Goal: Task Accomplishment & Management: Manage account settings

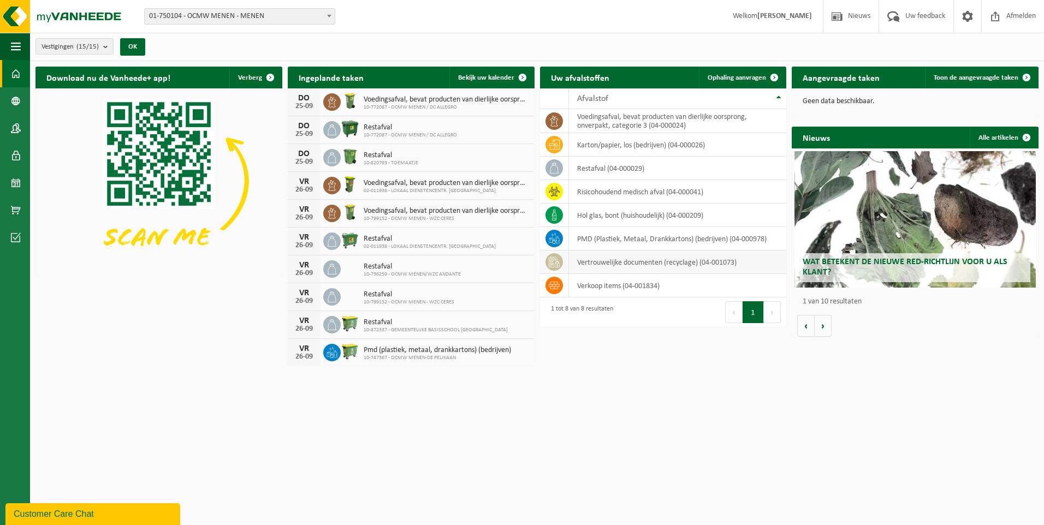
click at [673, 263] on td "vertrouwelijke documenten (recyclage) (04-001073)" at bounding box center [678, 262] width 218 height 23
click at [742, 75] on span "Ophaling aanvragen" at bounding box center [737, 77] width 58 height 7
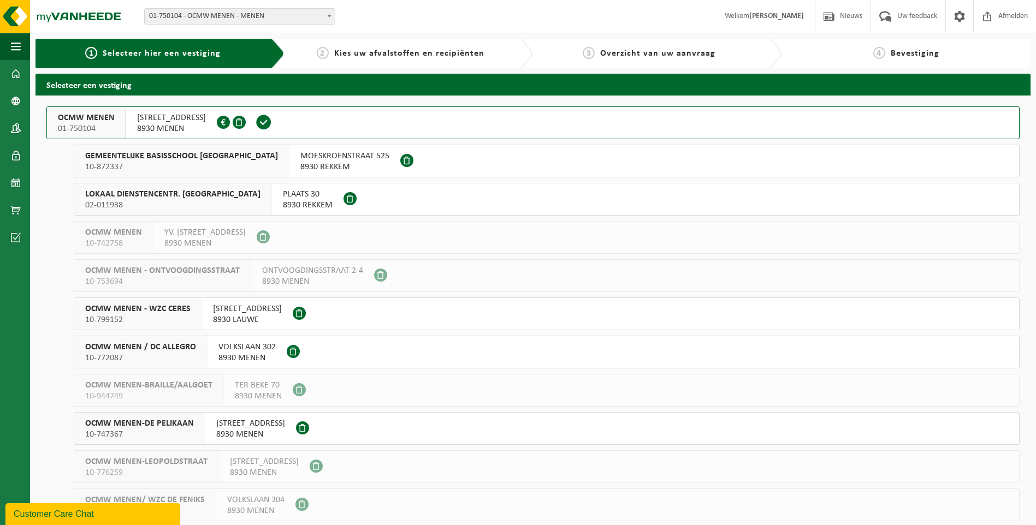
click at [134, 122] on div "NOORDERLAAN 1/A000 8930 MENEN 0212.198.683" at bounding box center [171, 123] width 91 height 32
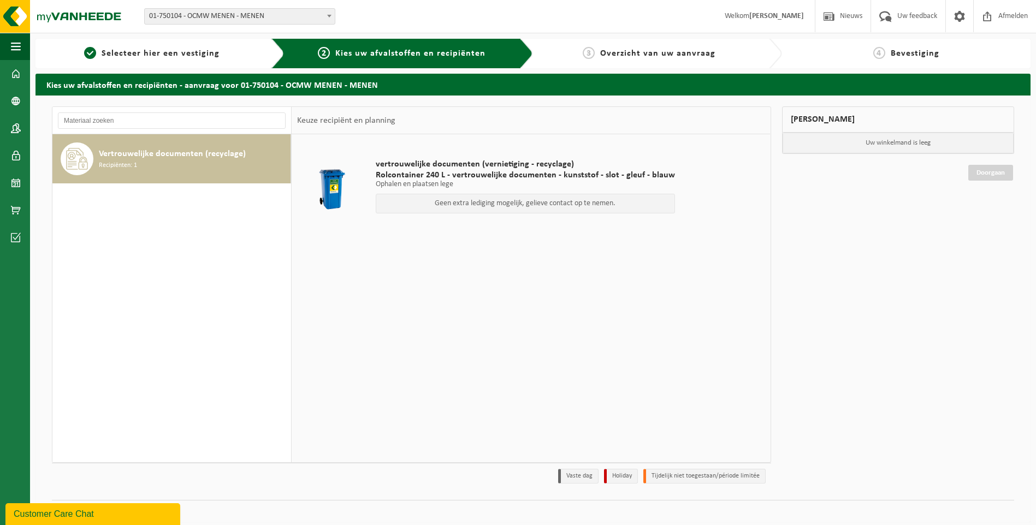
click at [622, 184] on p "Ophalen en plaatsen lege" at bounding box center [525, 185] width 299 height 8
drag, startPoint x: 330, startPoint y: 151, endPoint x: 668, endPoint y: 216, distance: 344.1
click at [668, 216] on div "vertrouwelijke documenten (vernietiging - recyclage) Rolcontainer 240 L - vertr…" at bounding box center [525, 189] width 310 height 82
click at [131, 166] on span "Recipiënten: 1" at bounding box center [118, 166] width 38 height 10
click at [528, 206] on p "Geen extra lediging mogelijk, gelieve contact op te nemen." at bounding box center [525, 204] width 287 height 8
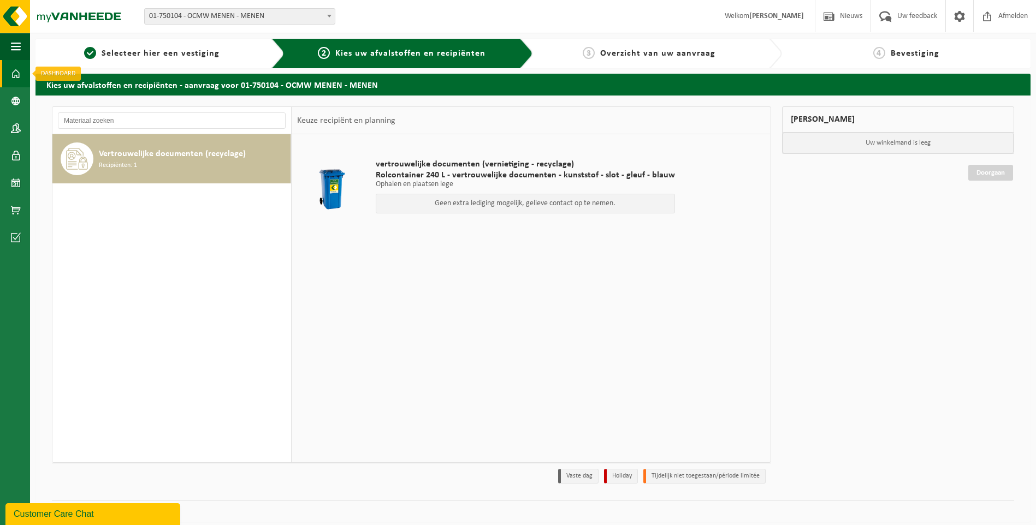
click at [11, 69] on span at bounding box center [16, 73] width 10 height 27
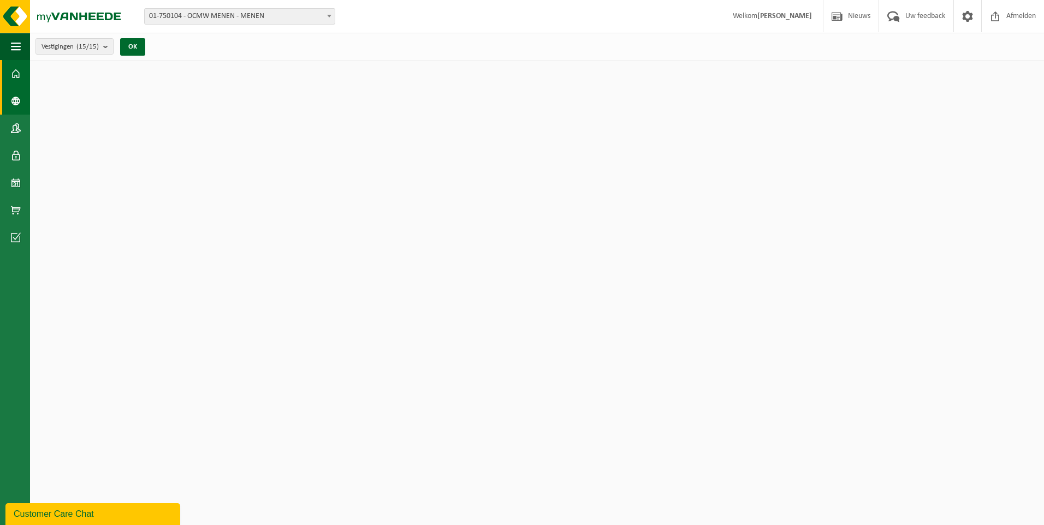
click at [14, 89] on span at bounding box center [16, 100] width 10 height 27
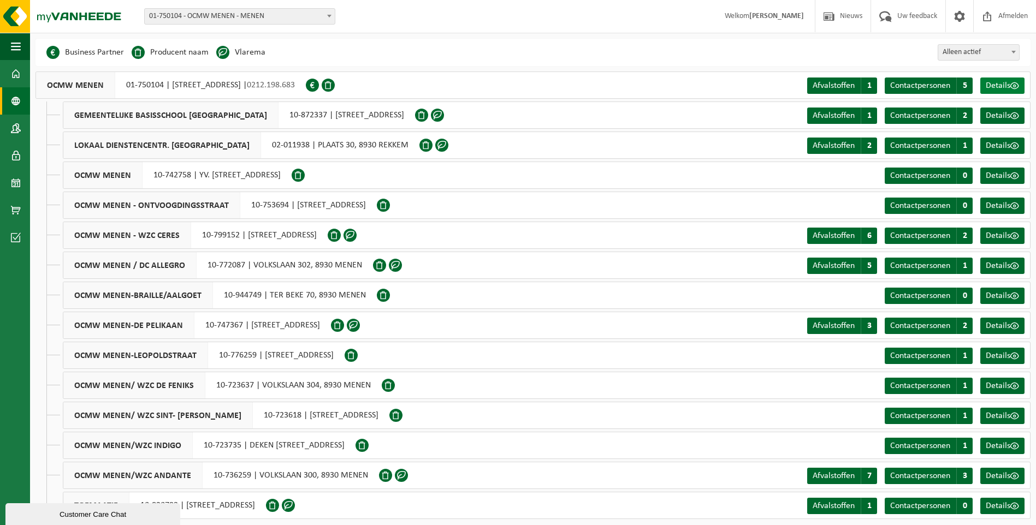
click at [993, 84] on span "Details" at bounding box center [998, 85] width 25 height 9
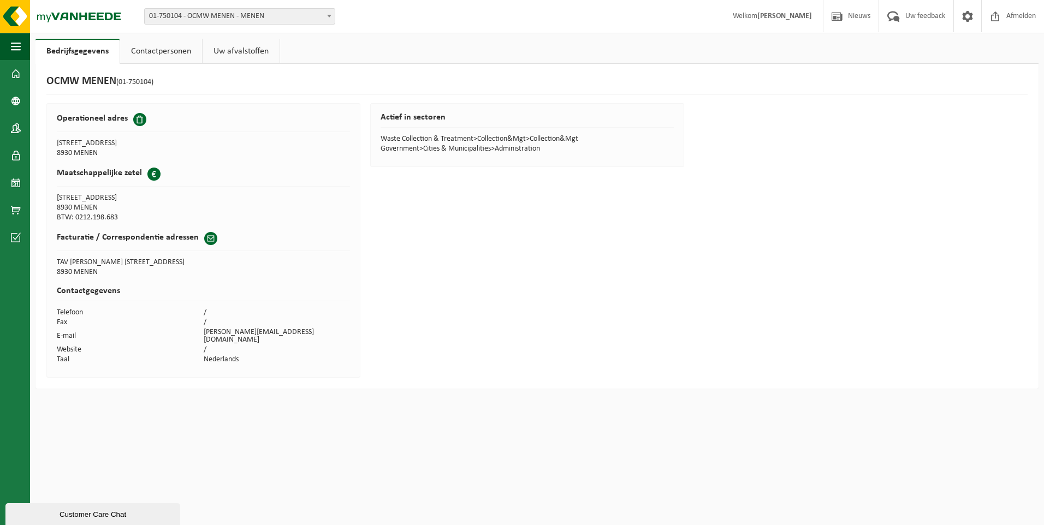
click at [153, 55] on link "Contactpersonen" at bounding box center [161, 51] width 82 height 25
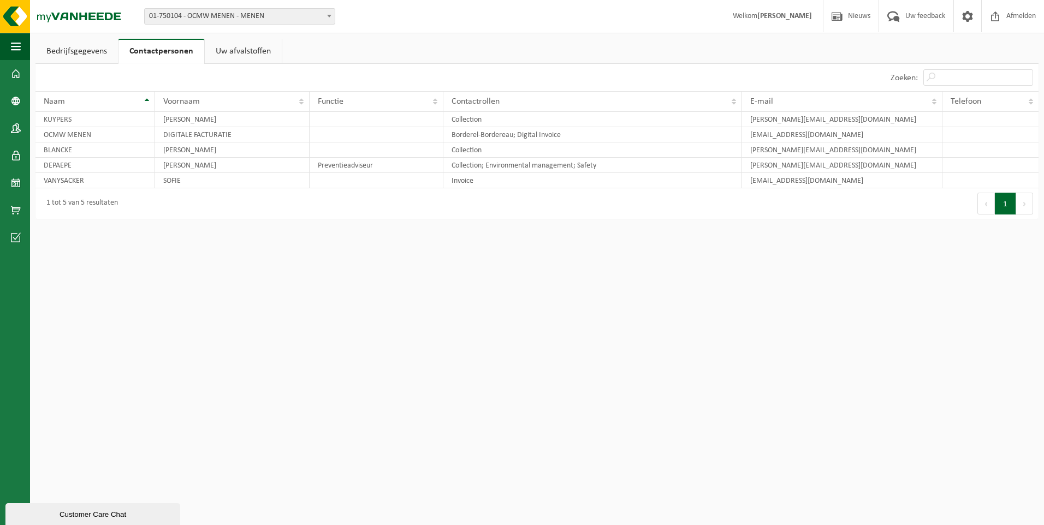
click at [227, 55] on link "Uw afvalstoffen" at bounding box center [243, 51] width 77 height 25
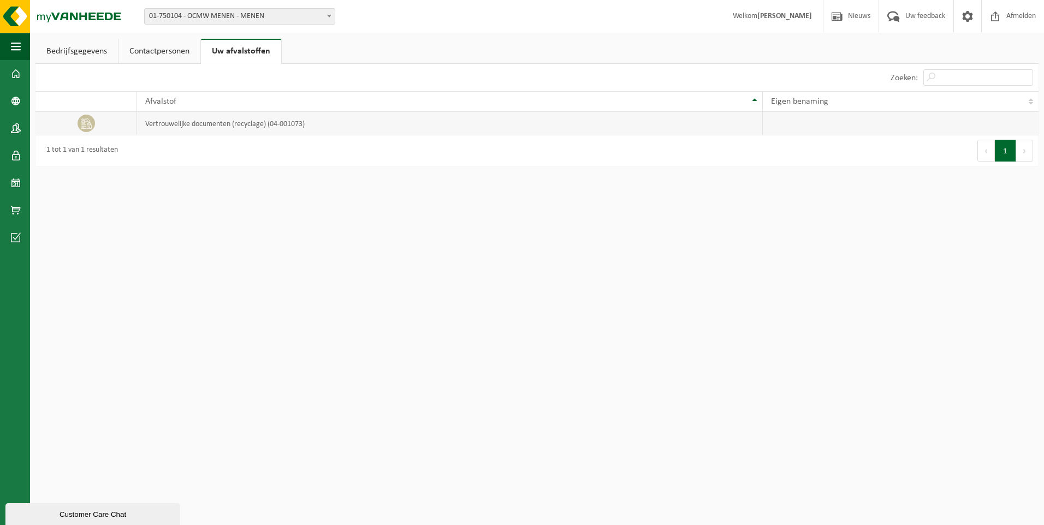
click at [200, 121] on td "vertrouwelijke documenten (recyclage) (04-001073)" at bounding box center [450, 123] width 626 height 23
click at [74, 125] on td at bounding box center [86, 123] width 102 height 23
click at [66, 122] on td at bounding box center [86, 123] width 102 height 23
click at [66, 121] on td at bounding box center [86, 123] width 102 height 23
drag, startPoint x: 66, startPoint y: 121, endPoint x: 49, endPoint y: 44, distance: 79.0
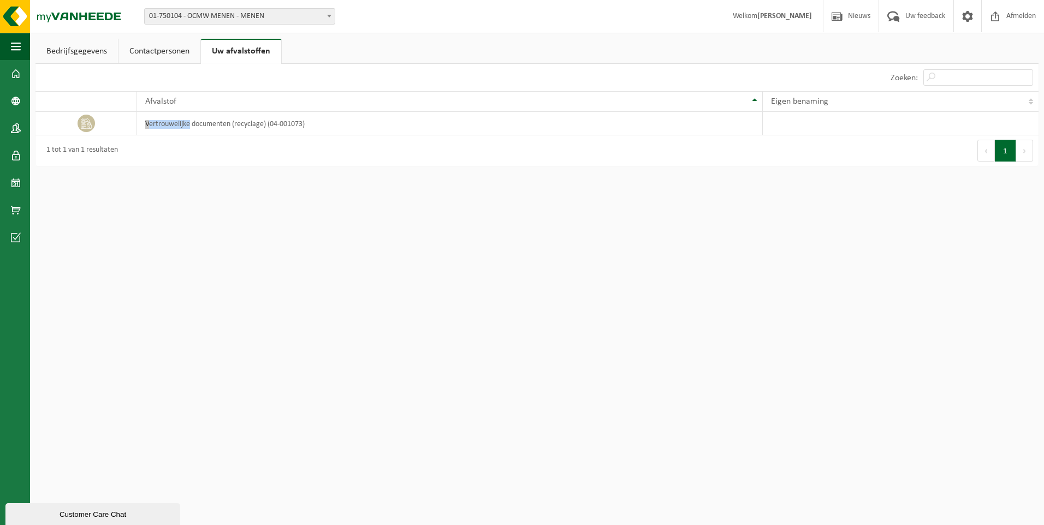
click at [65, 42] on link "Bedrijfsgegevens" at bounding box center [76, 51] width 82 height 25
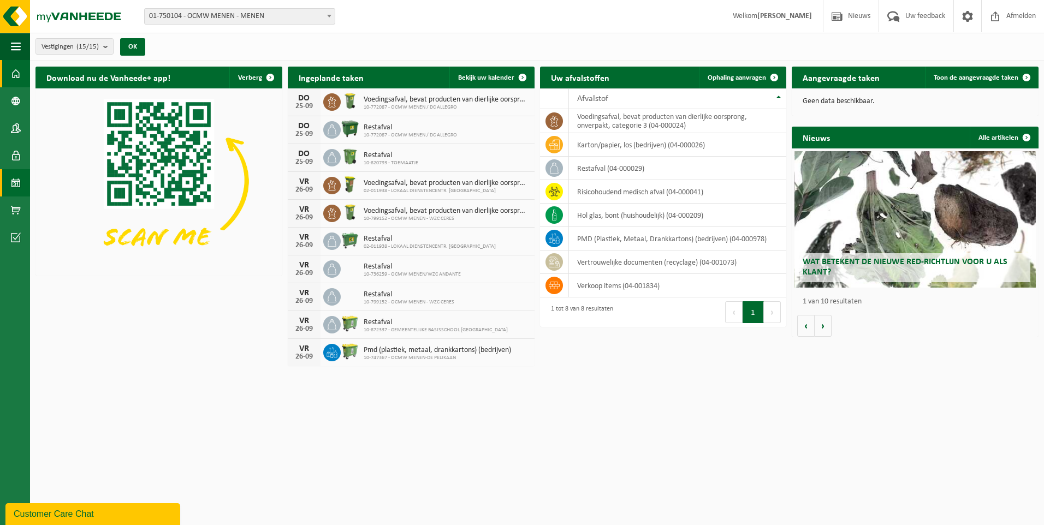
click at [18, 179] on span at bounding box center [16, 182] width 10 height 27
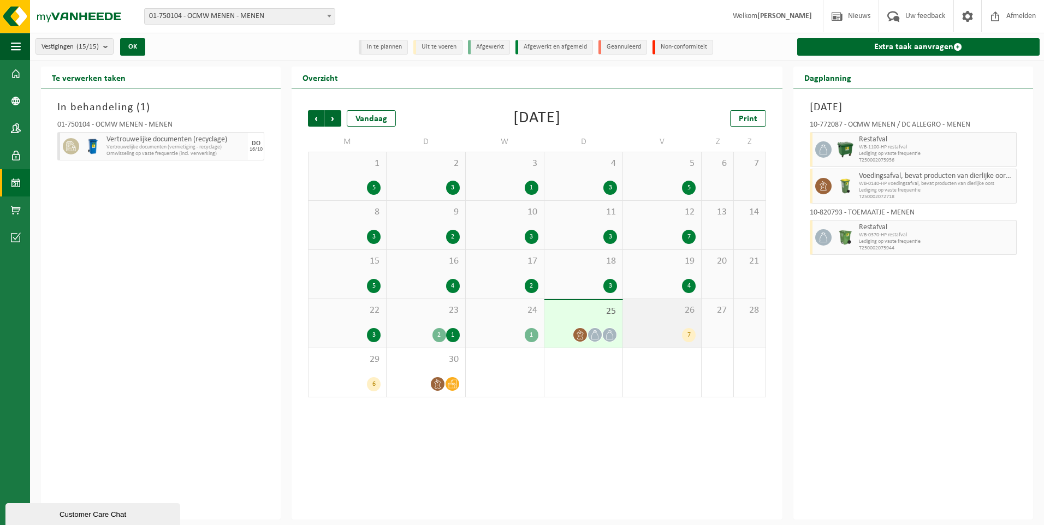
click at [668, 327] on div "26 7" at bounding box center [662, 323] width 78 height 49
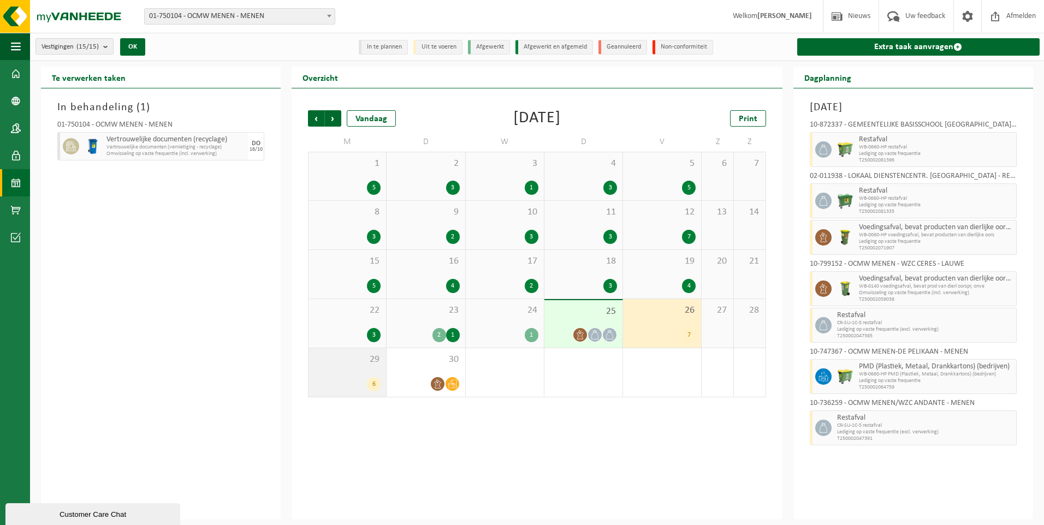
click at [372, 374] on div "29 6" at bounding box center [348, 372] width 78 height 49
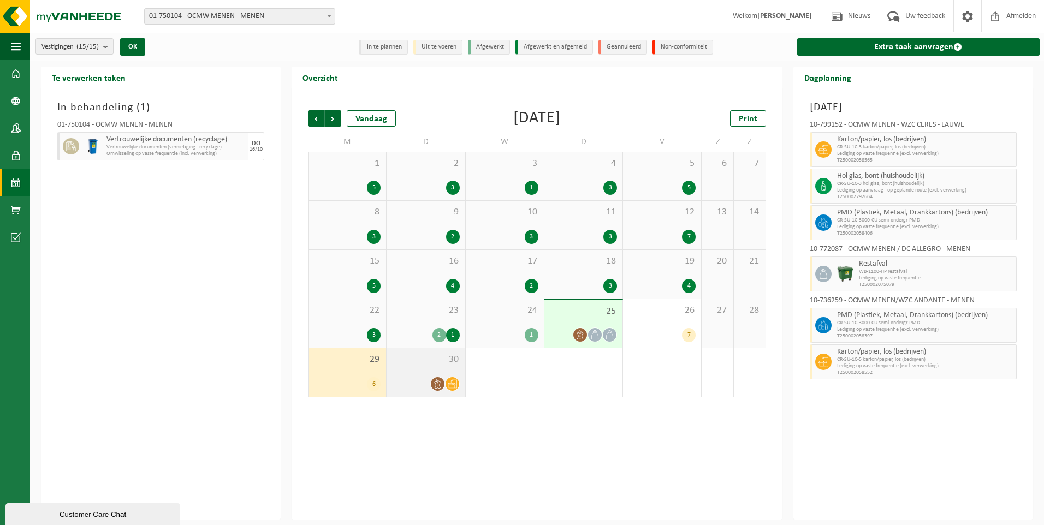
click at [453, 365] on div "30" at bounding box center [426, 372] width 78 height 49
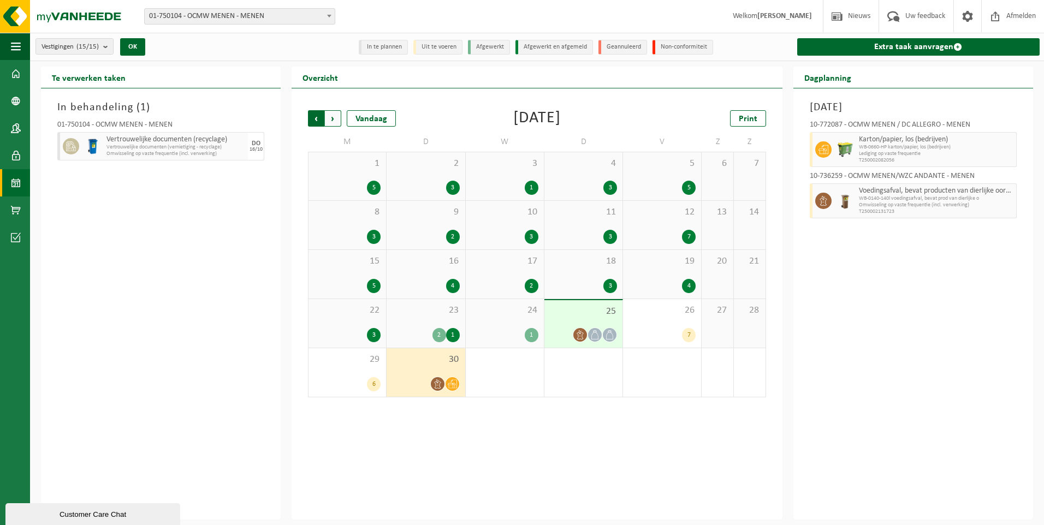
click at [331, 112] on span "Volgende" at bounding box center [333, 118] width 16 height 16
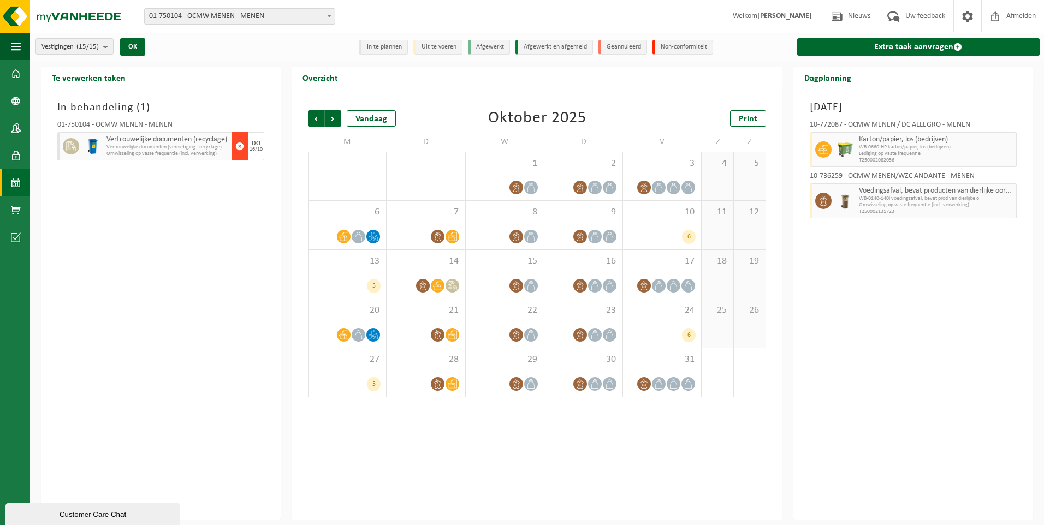
click at [245, 149] on button "button" at bounding box center [240, 146] width 16 height 28
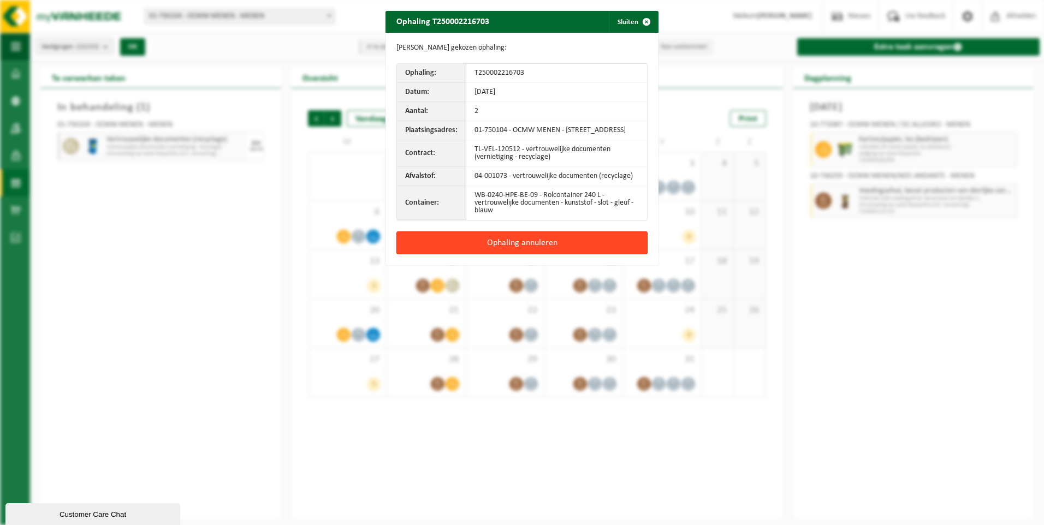
click at [554, 247] on button "Ophaling annuleren" at bounding box center [521, 243] width 251 height 23
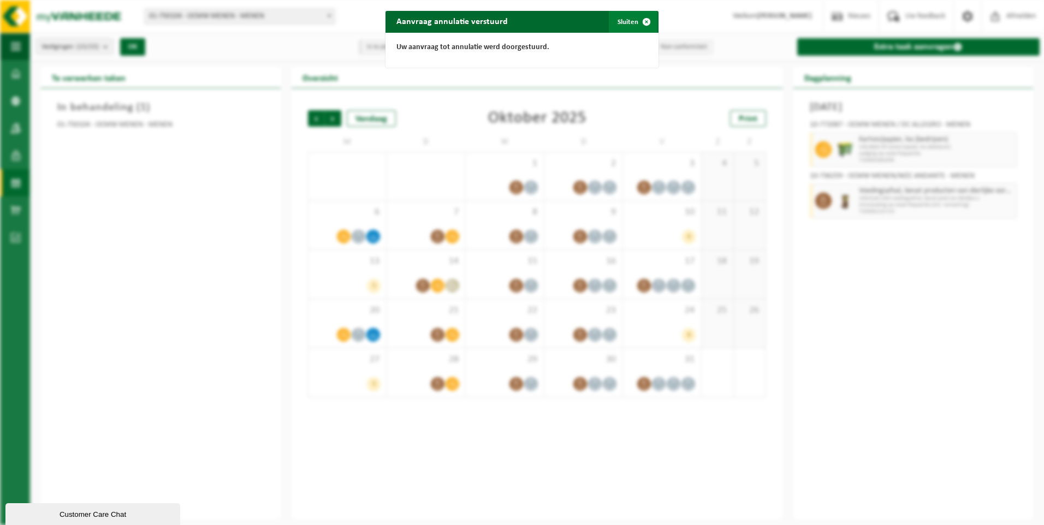
click at [620, 19] on button "Sluiten" at bounding box center [633, 22] width 49 height 22
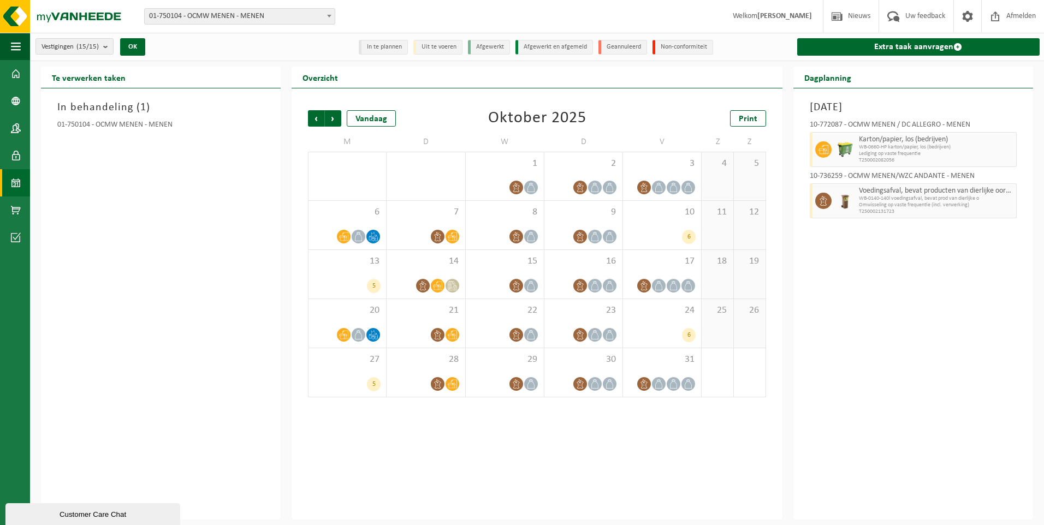
click at [122, 106] on h3 "In behandeling ( 1 )" at bounding box center [160, 107] width 207 height 16
